Goal: Book appointment/travel/reservation

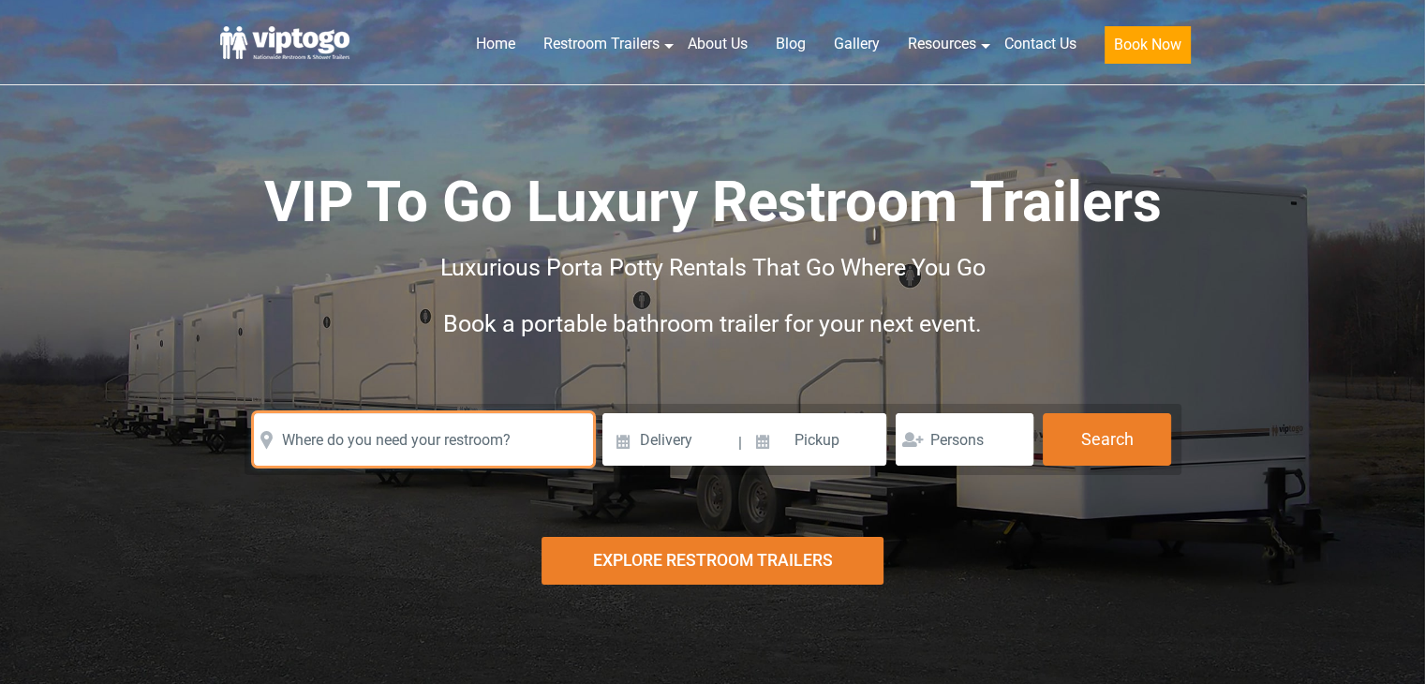
click at [380, 451] on input "text" at bounding box center [423, 439] width 339 height 52
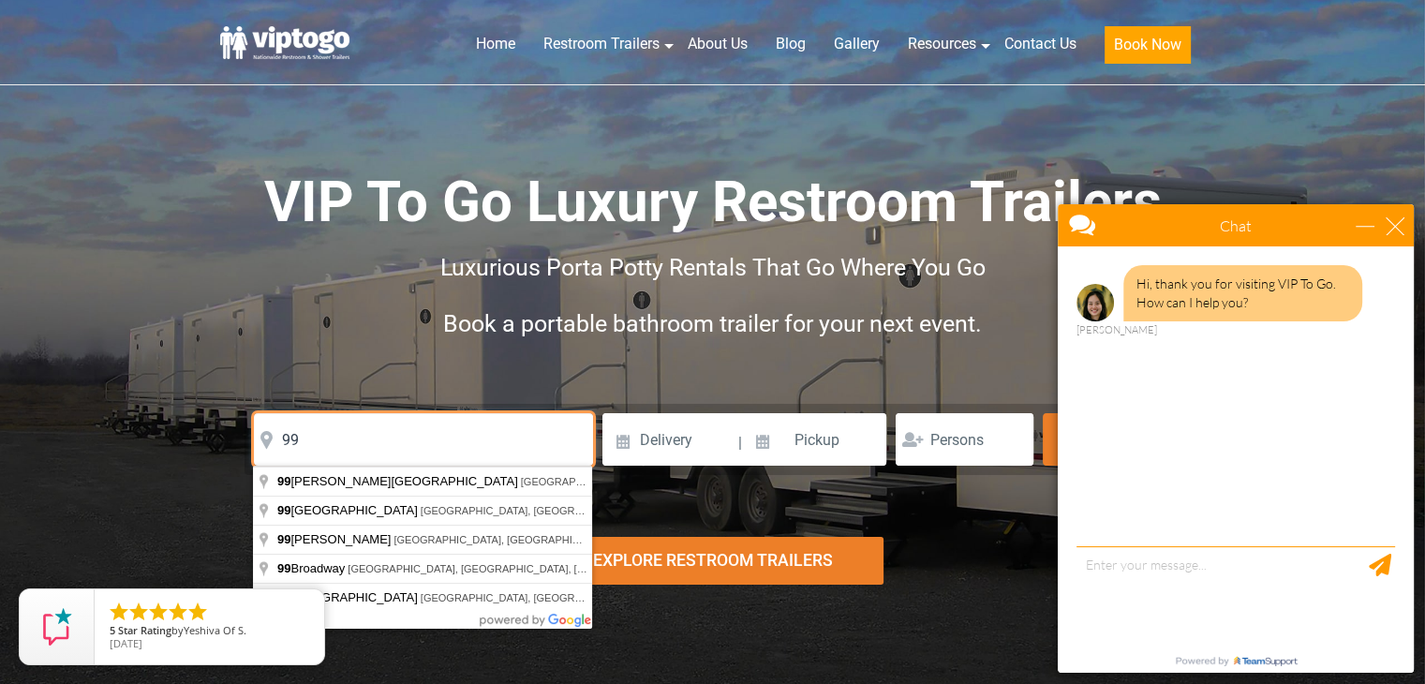
type input "9"
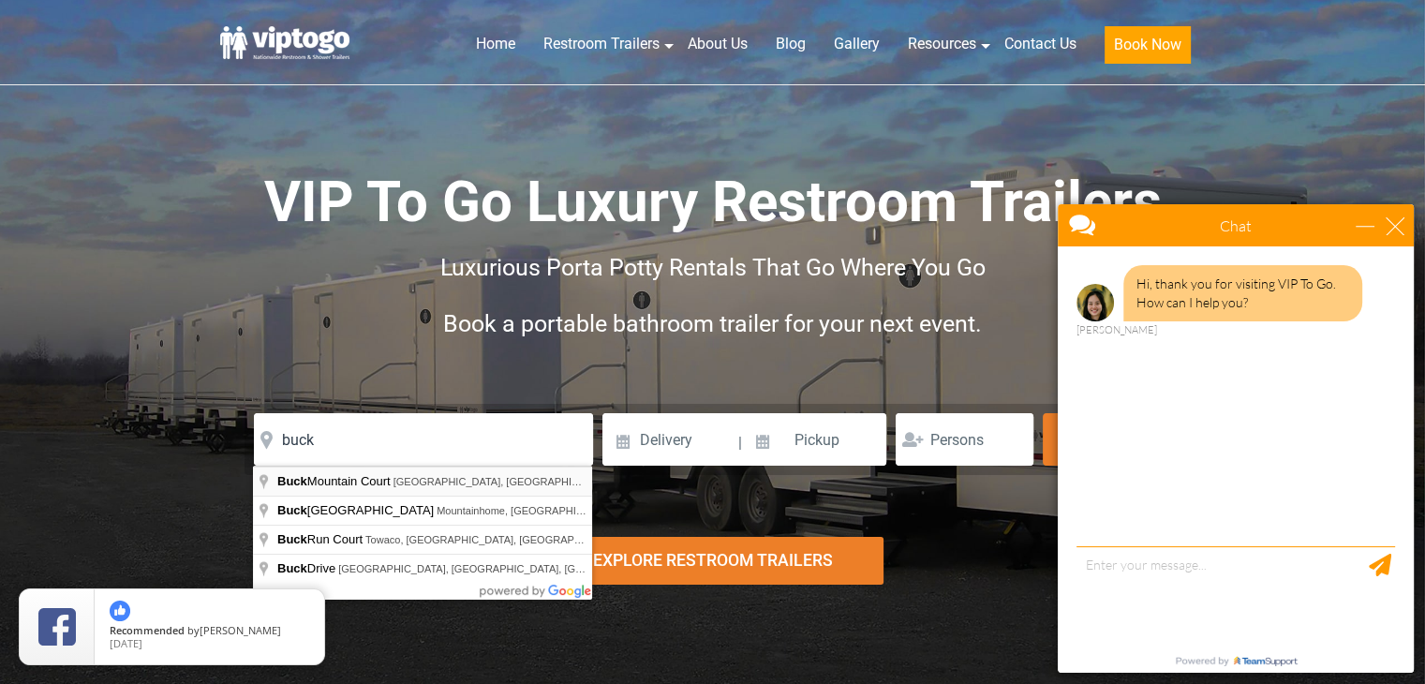
type input "[GEOGRAPHIC_DATA], [GEOGRAPHIC_DATA], [GEOGRAPHIC_DATA], [GEOGRAPHIC_DATA]"
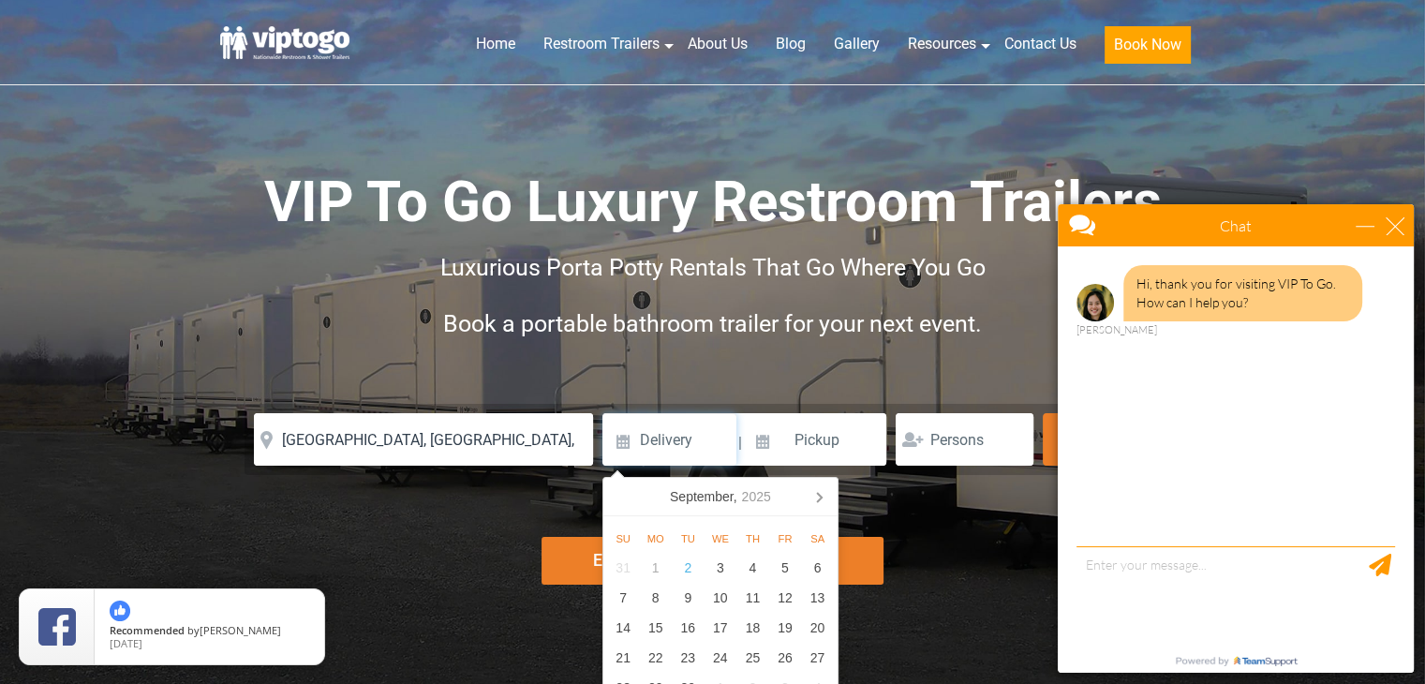
click at [662, 444] on input at bounding box center [669, 439] width 134 height 52
click at [783, 596] on div "12" at bounding box center [785, 598] width 33 height 30
type input "[DATE]"
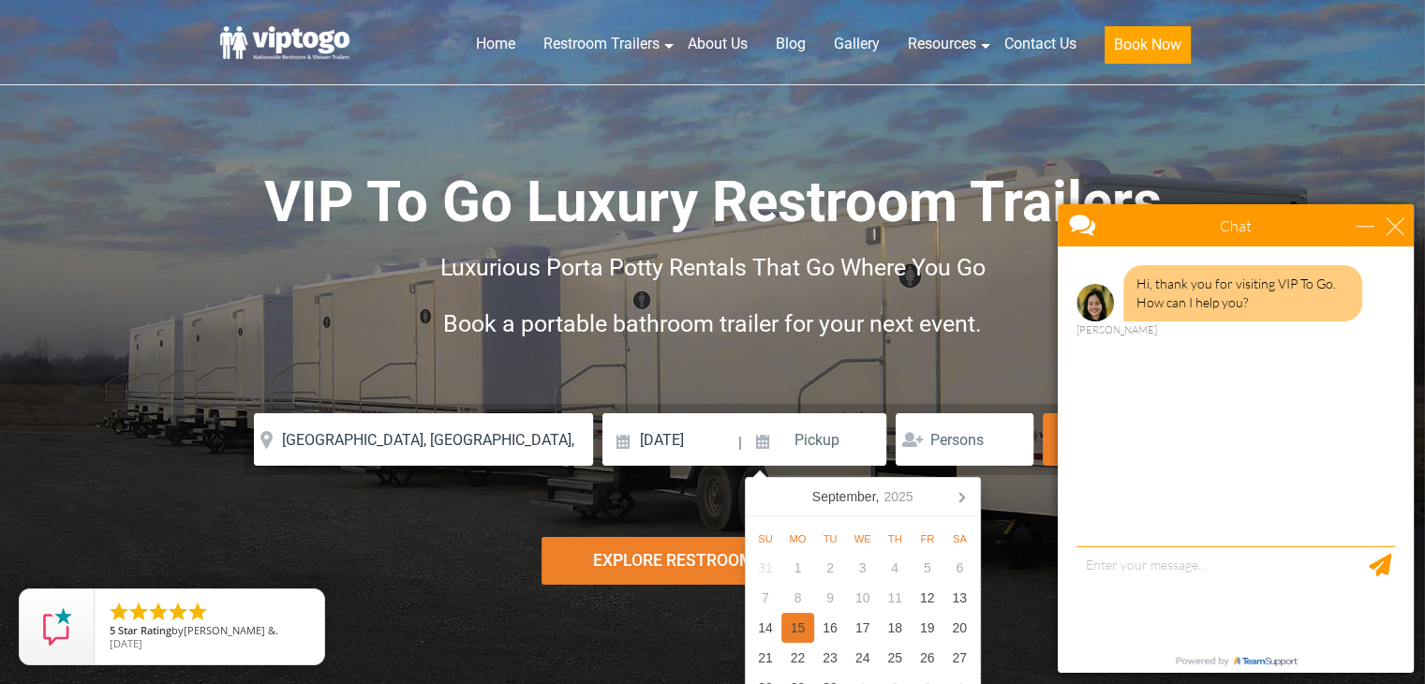
click at [802, 625] on div "15" at bounding box center [797, 628] width 33 height 30
type input "[DATE]"
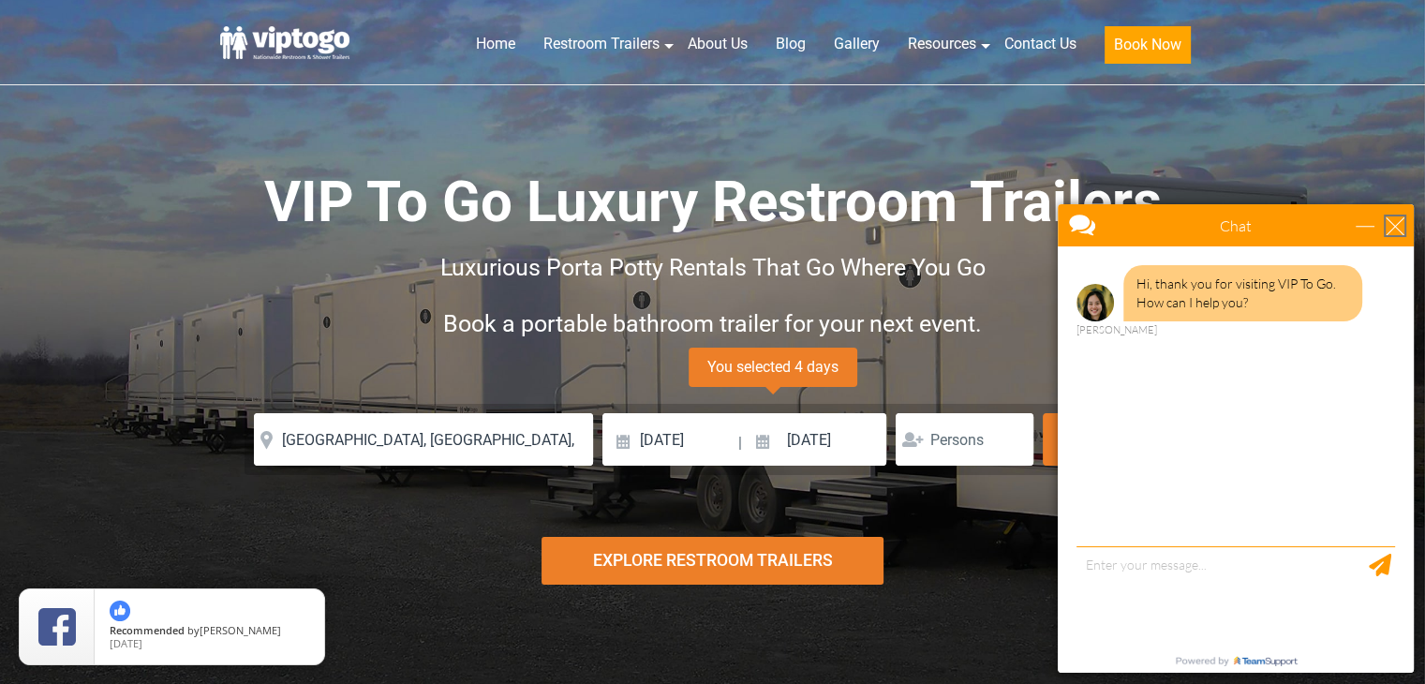
click at [1393, 223] on div "close" at bounding box center [1394, 225] width 19 height 19
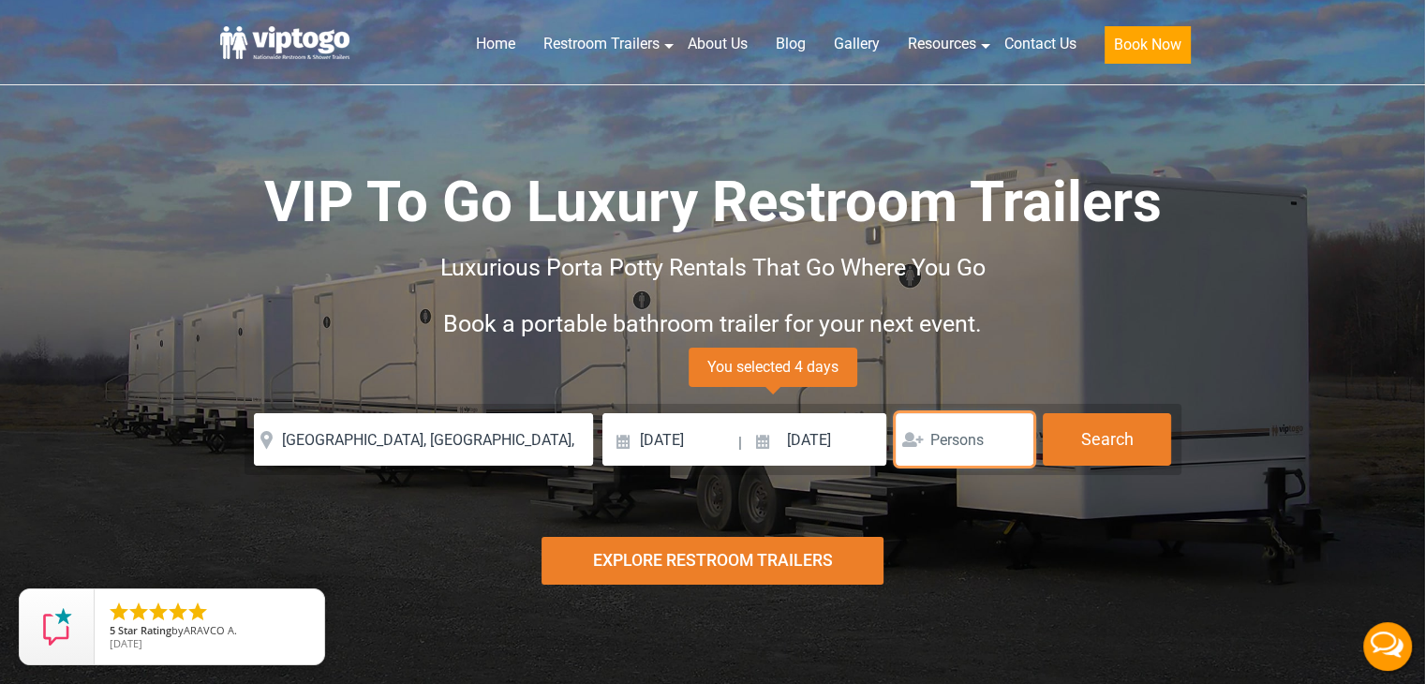
click at [979, 443] on input "number" at bounding box center [964, 439] width 138 height 52
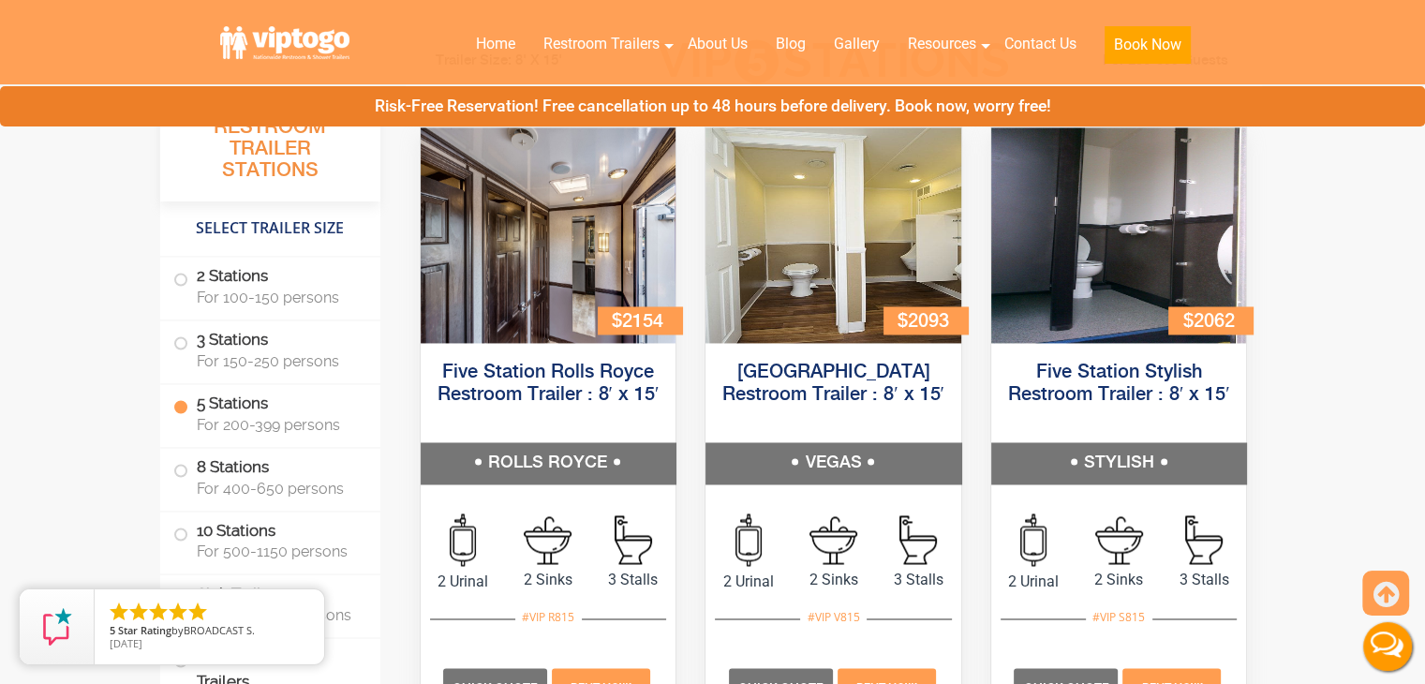
scroll to position [2858, 0]
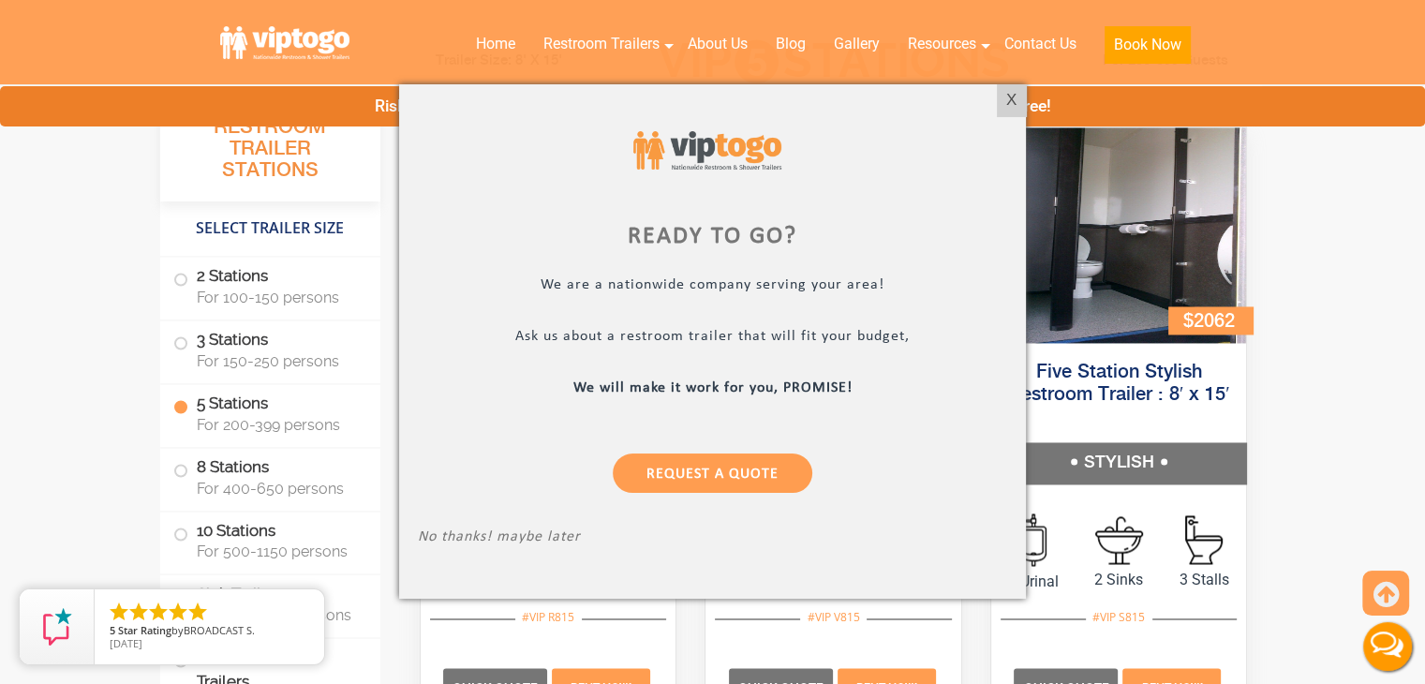
type input "50"
